Goal: Task Accomplishment & Management: Use online tool/utility

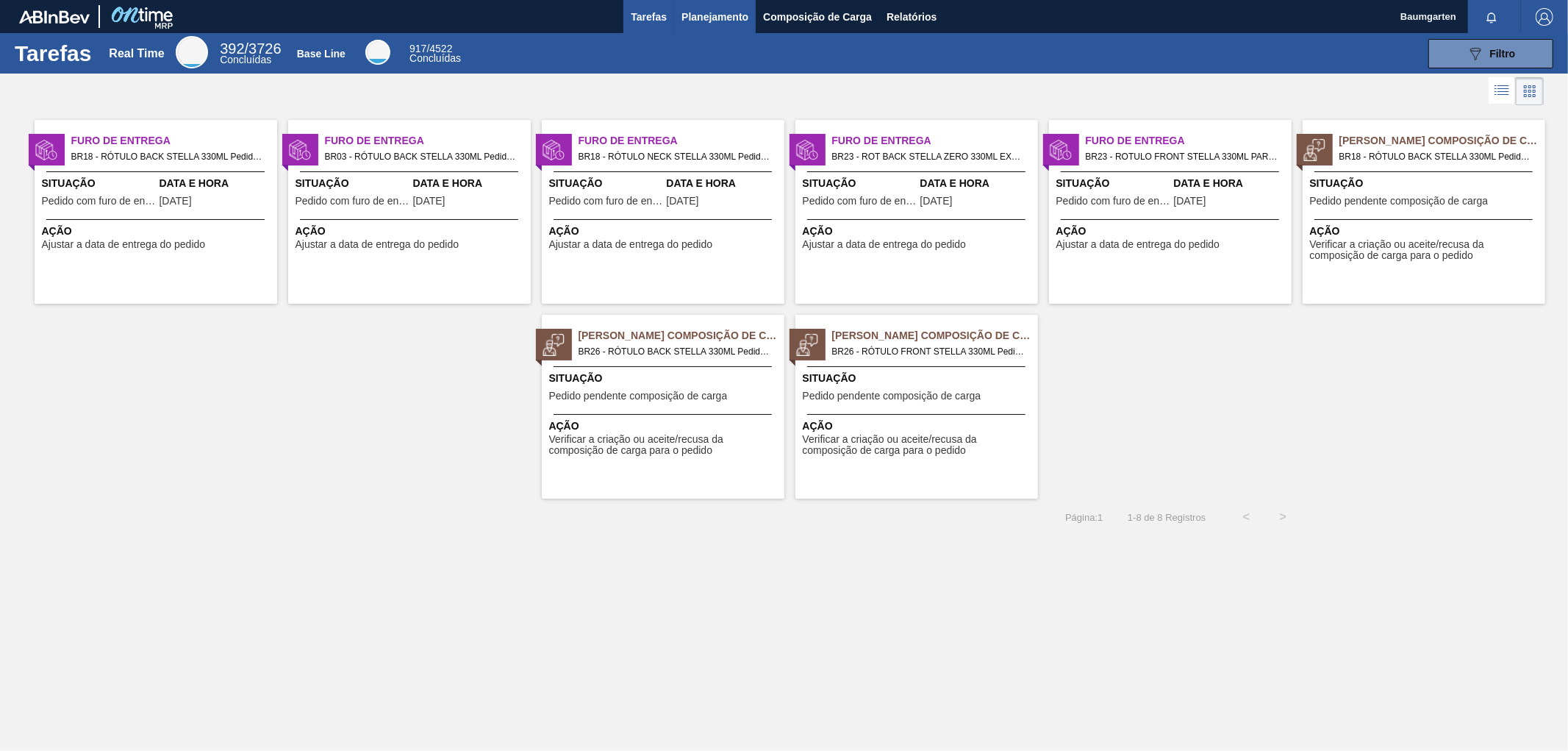
click at [709, 23] on span "Planejamento" at bounding box center [715, 17] width 67 height 18
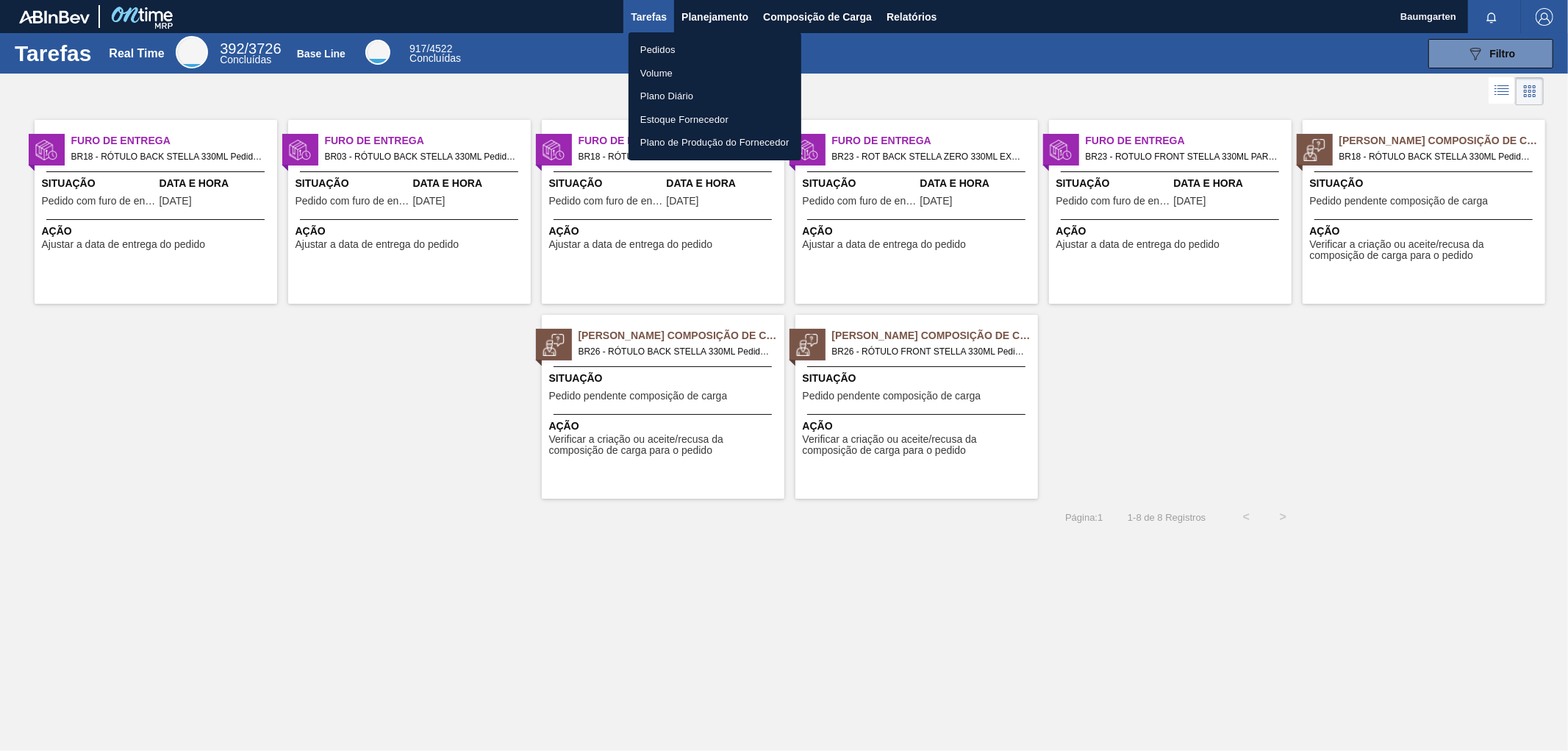
click at [649, 43] on li "Pedidos" at bounding box center [715, 50] width 173 height 23
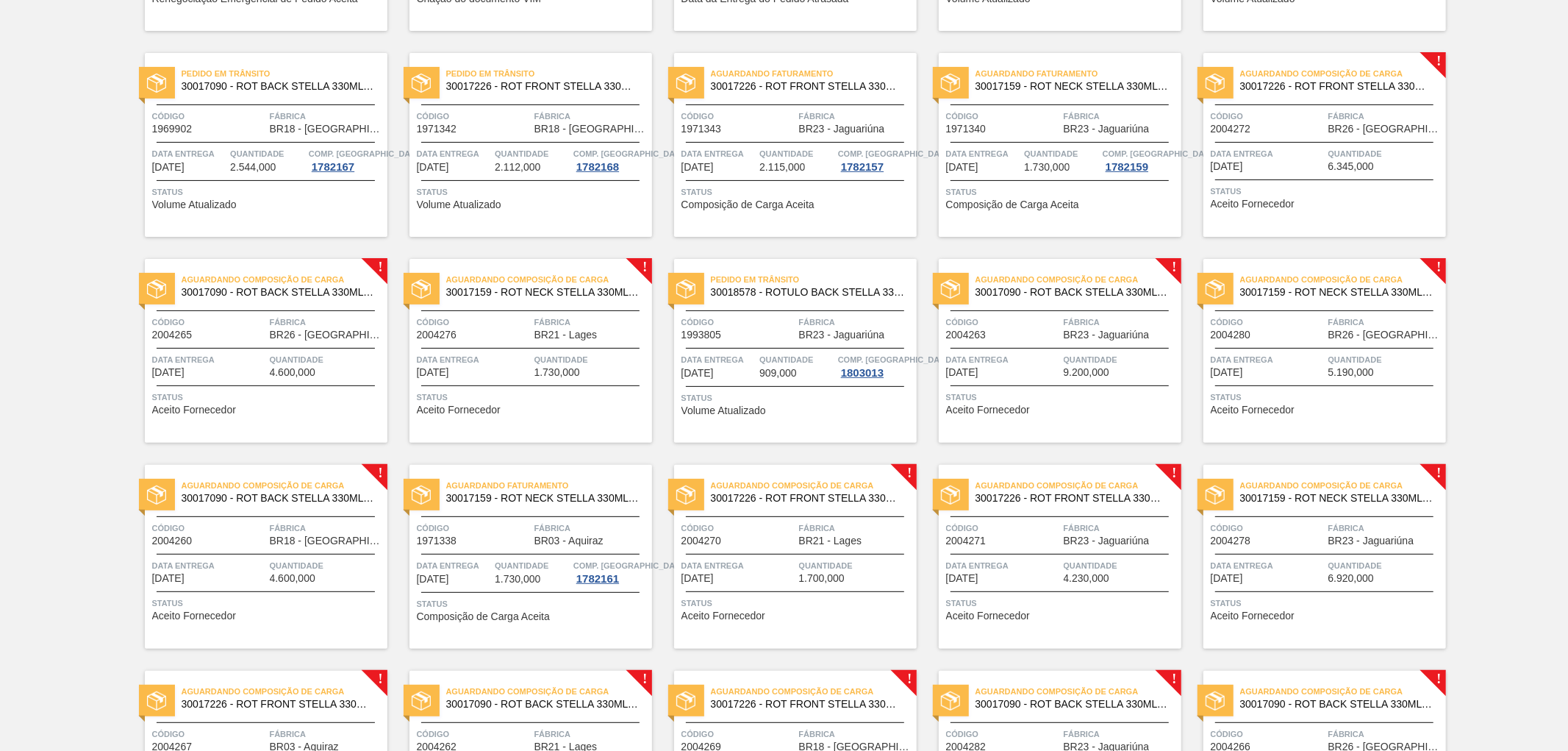
scroll to position [282, 0]
